Goal: Information Seeking & Learning: Learn about a topic

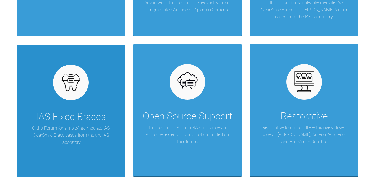
click at [92, 111] on div "IAS Fixed Braces" at bounding box center [71, 117] width 70 height 16
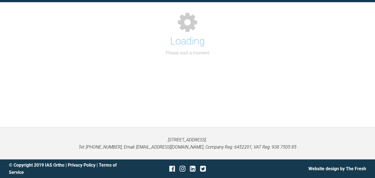
scroll to position [222, 0]
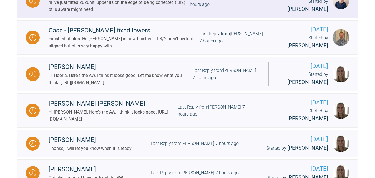
click at [159, 18] on link "k fielding ur2 x bite hi ive just fitted 2020niti upper its on the edge of bein…" at bounding box center [188, 1] width 342 height 34
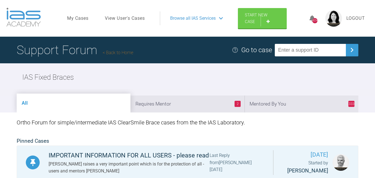
click at [84, 17] on link "My Cases" at bounding box center [77, 18] width 21 height 7
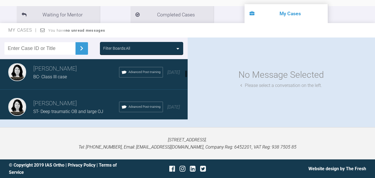
scroll to position [83, 0]
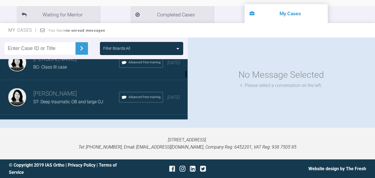
click at [89, 71] on div "Hooria [PERSON_NAME]- Class III case Advanced Post-training [DATE]" at bounding box center [96, 62] width 192 height 35
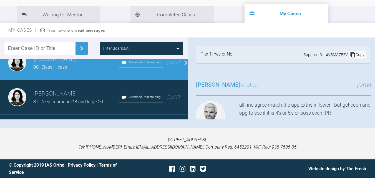
click at [75, 89] on div "[PERSON_NAME] ST- Deep traumatic OB and large OJ Advanced Post-training [DATE]" at bounding box center [96, 97] width 192 height 35
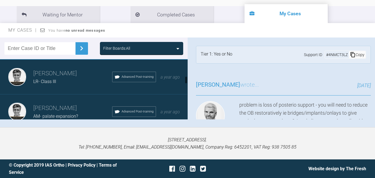
scroll to position [139, 0]
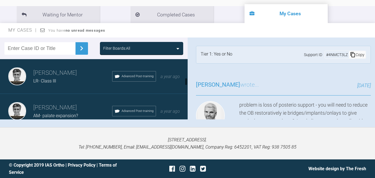
click at [75, 89] on div "[PERSON_NAME] LR- Class III Advanced Post-training a year ago" at bounding box center [96, 76] width 192 height 35
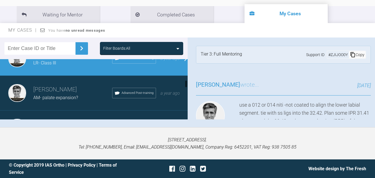
scroll to position [167, 0]
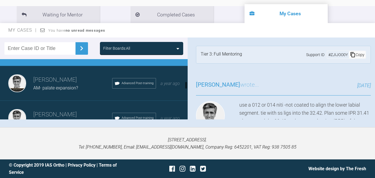
click at [67, 89] on span "AM- palate expansion?" at bounding box center [55, 87] width 45 height 5
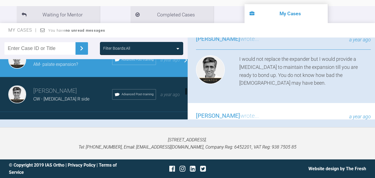
scroll to position [222, 0]
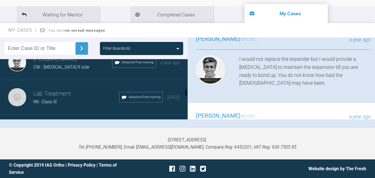
click at [77, 71] on div "[PERSON_NAME] CW - [MEDICAL_DATA] R side Advanced Post-training a year ago" at bounding box center [96, 62] width 192 height 35
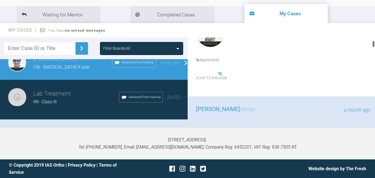
scroll to position [194, 0]
